Goal: Check status: Check status

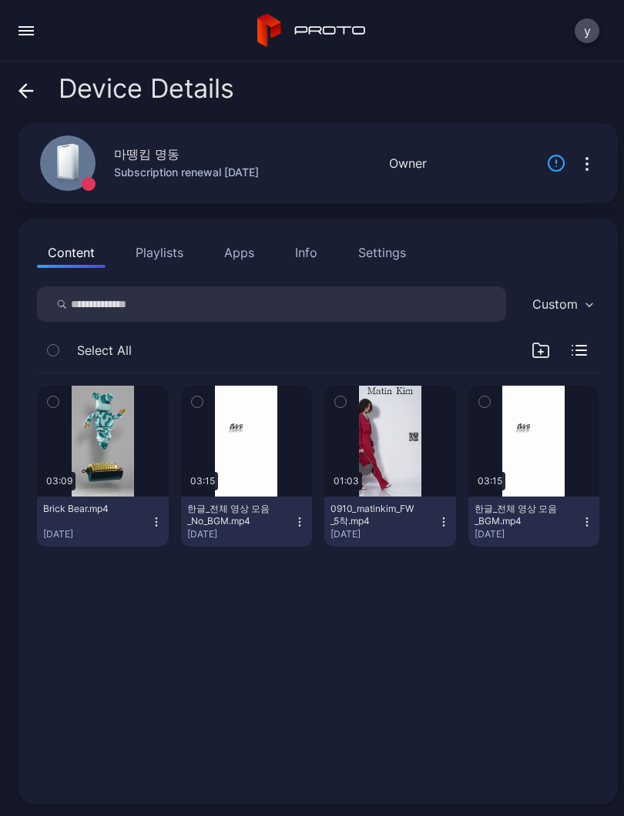
click at [26, 82] on span at bounding box center [25, 88] width 15 height 29
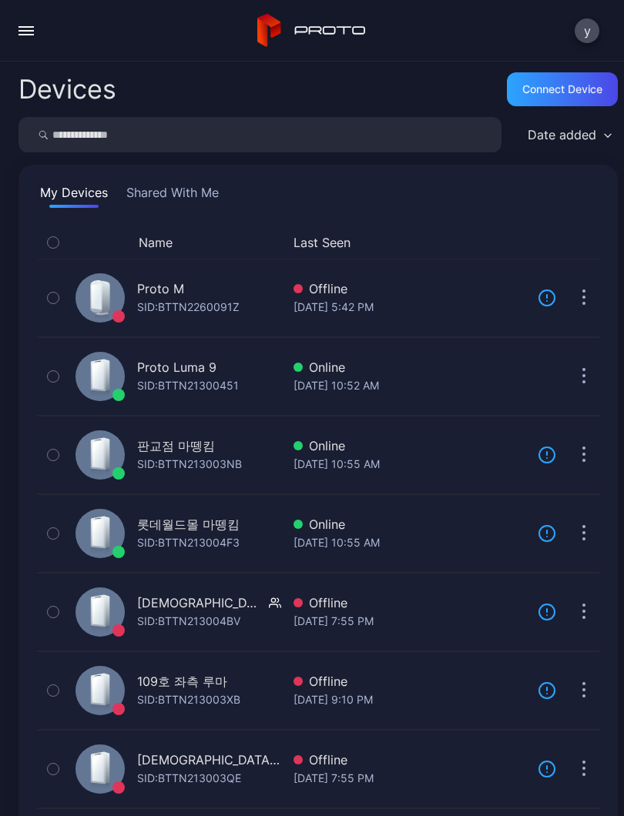
click at [22, 28] on button "button" at bounding box center [26, 30] width 31 height 31
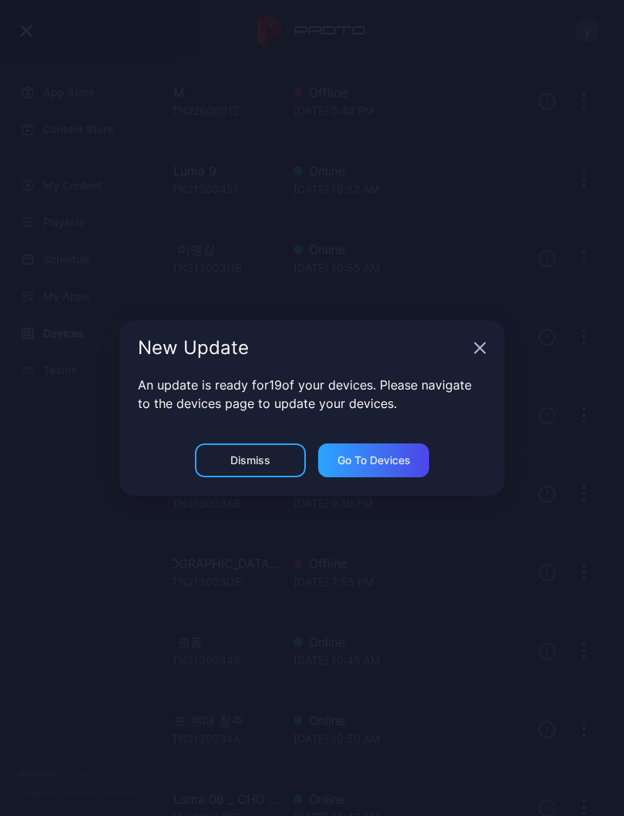
click at [477, 347] on icon "button" at bounding box center [480, 348] width 10 height 10
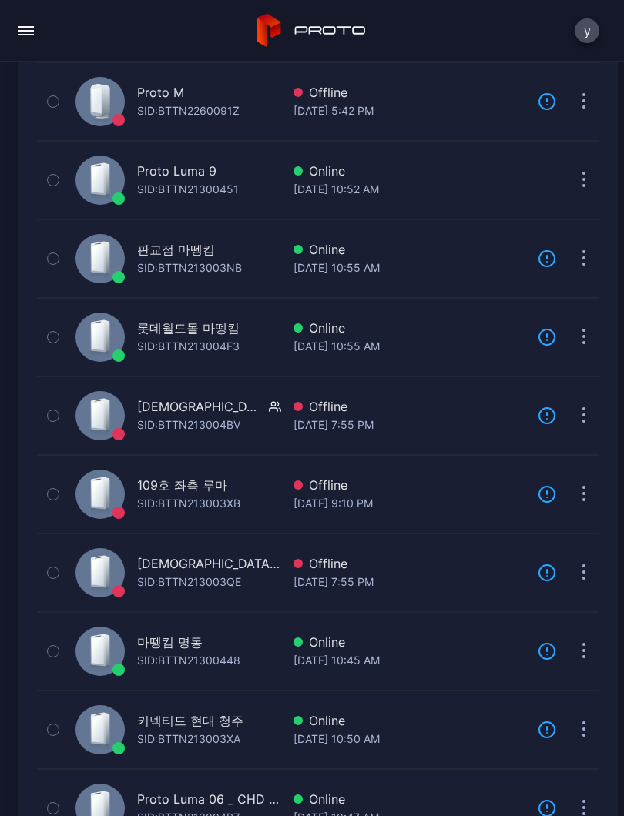
click at [27, 26] on div "button" at bounding box center [25, 27] width 15 height 2
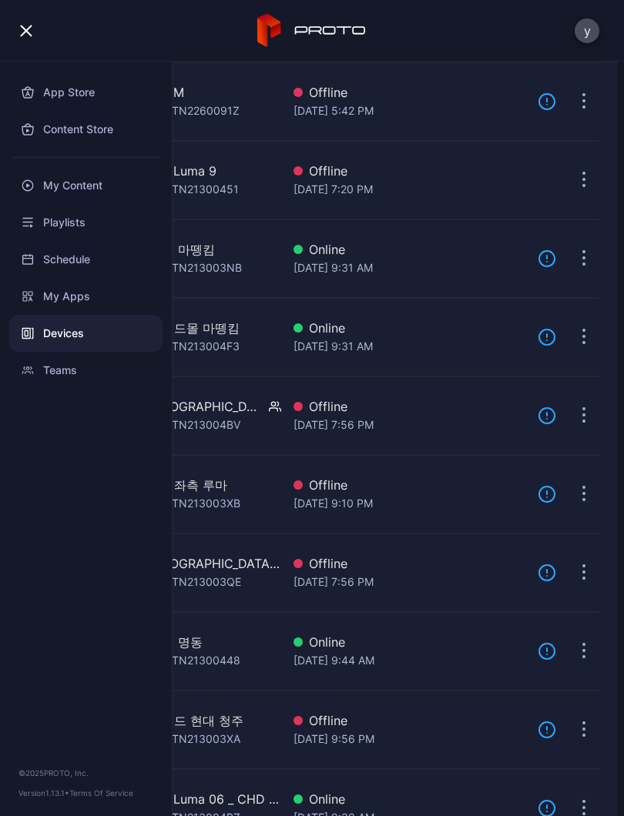
click at [99, 335] on div "Devices" at bounding box center [85, 333] width 153 height 37
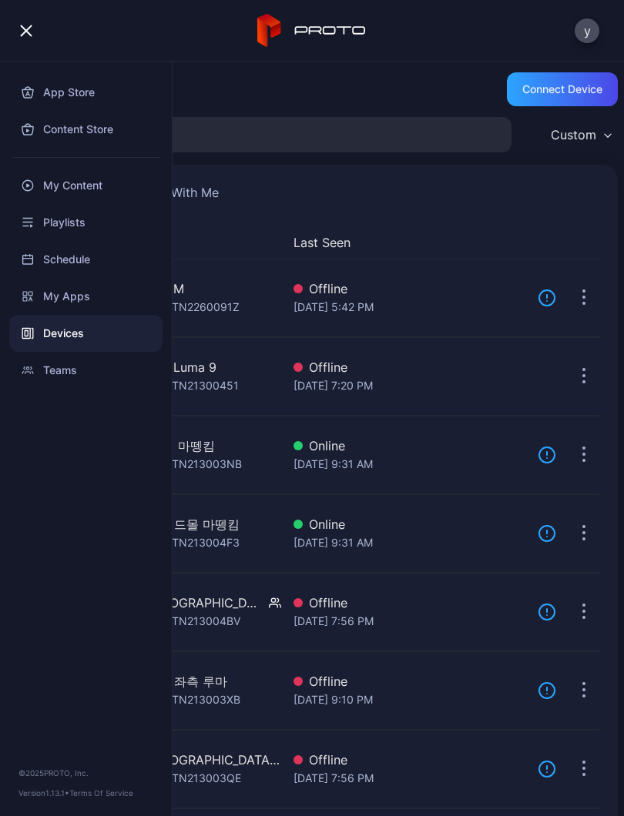
scroll to position [0, 0]
click at [436, 78] on div "Devices Connect device" at bounding box center [317, 89] width 599 height 31
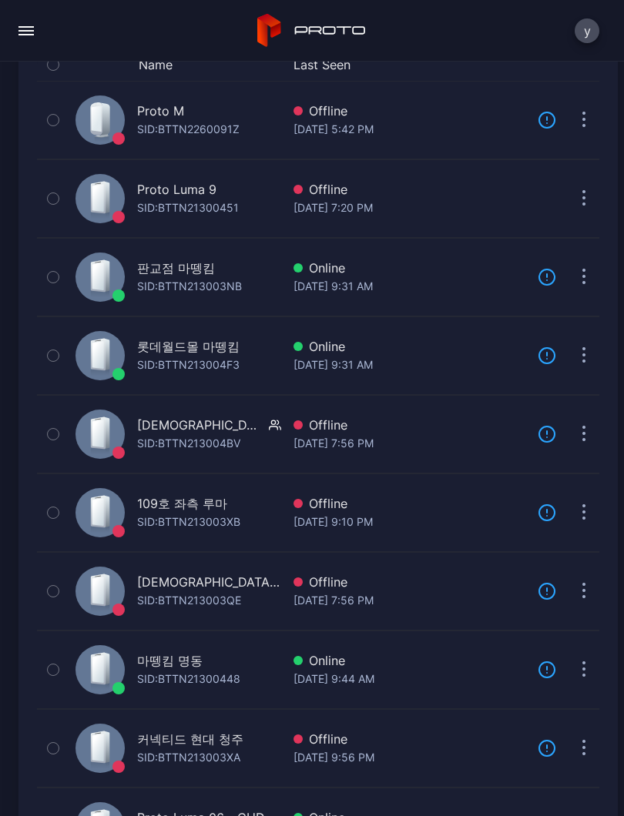
scroll to position [211, 0]
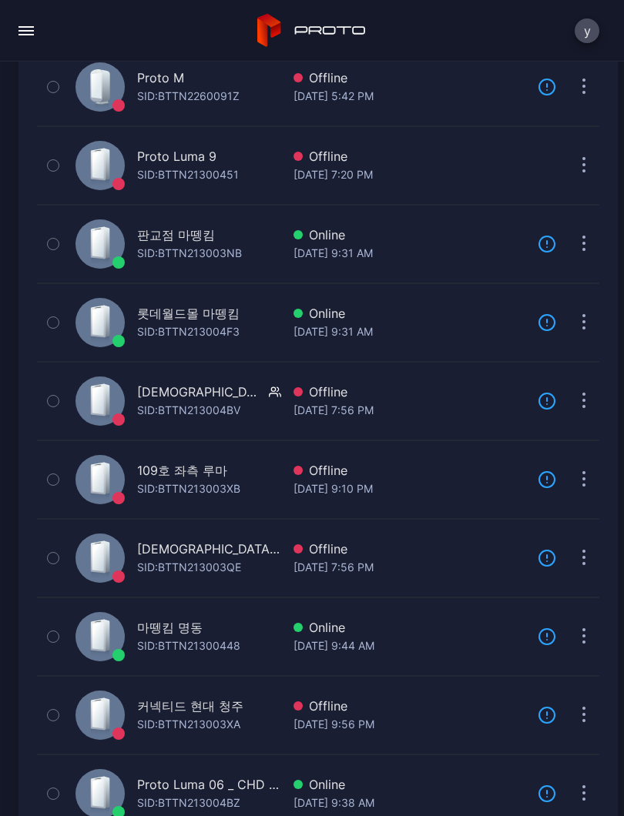
click at [235, 634] on div "마뗑킴 명동" at bounding box center [188, 627] width 103 height 18
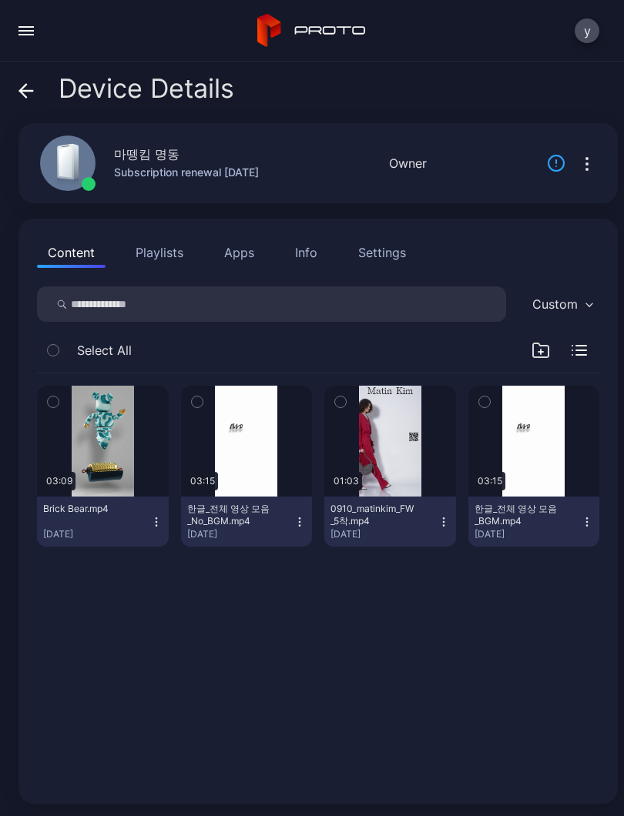
click at [246, 484] on button "button" at bounding box center [247, 441] width 132 height 111
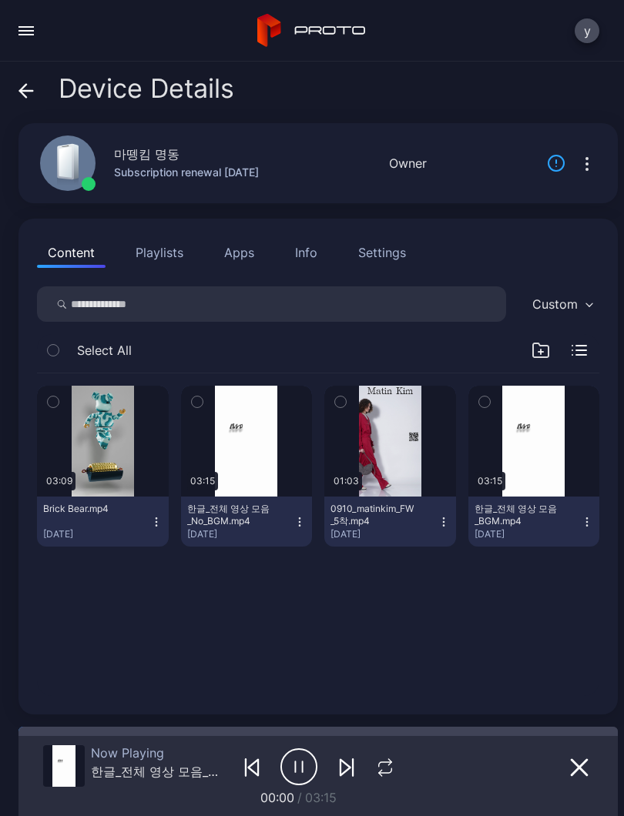
click at [0, 0] on div "button" at bounding box center [0, 0] width 0 height 0
click at [384, 766] on icon "button" at bounding box center [385, 768] width 20 height 18
click at [384, 765] on icon "button" at bounding box center [384, 768] width 25 height 18
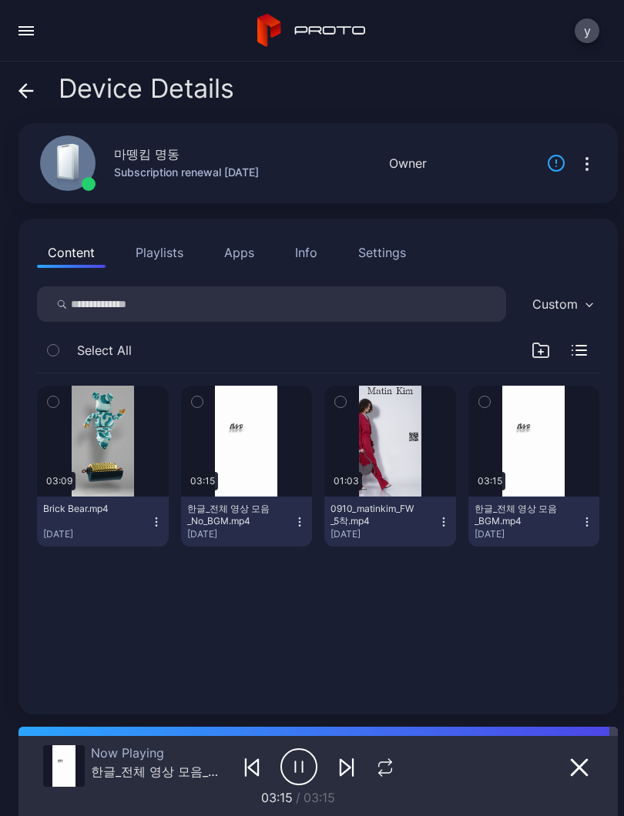
click at [226, 462] on button "button" at bounding box center [247, 441] width 132 height 111
click at [0, 0] on div "button" at bounding box center [0, 0] width 0 height 0
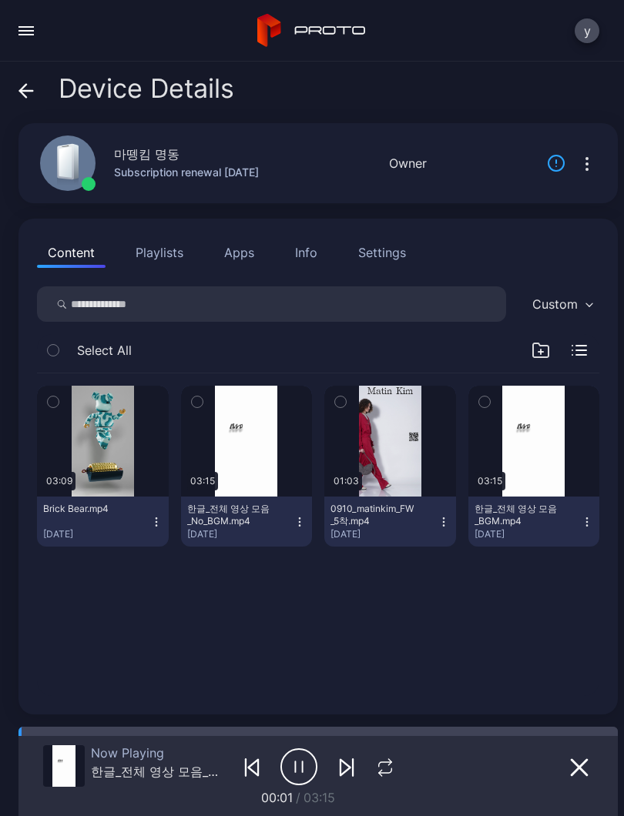
click at [379, 769] on icon "button" at bounding box center [385, 768] width 20 height 18
click at [390, 771] on icon "button" at bounding box center [384, 768] width 25 height 18
click at [387, 461] on button "button" at bounding box center [390, 441] width 132 height 111
click at [0, 0] on div "button" at bounding box center [0, 0] width 0 height 0
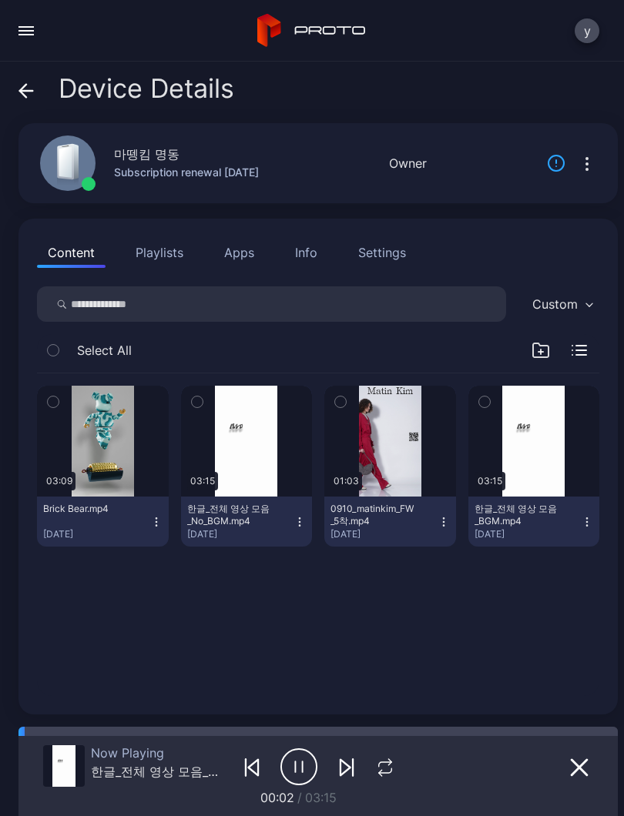
click at [74, 769] on img at bounding box center [63, 767] width 23 height 42
click at [384, 774] on icon "button" at bounding box center [385, 768] width 20 height 18
click at [376, 765] on icon "button" at bounding box center [384, 768] width 25 height 18
click at [169, 680] on div "03:09 Brick Bear.mp4 [DATE] 03:15 한글_전체 영상 모음_No_BGM.mp4 [DATE] 01:03 0910_mati…" at bounding box center [318, 534] width 587 height 347
